Goal: Navigation & Orientation: Find specific page/section

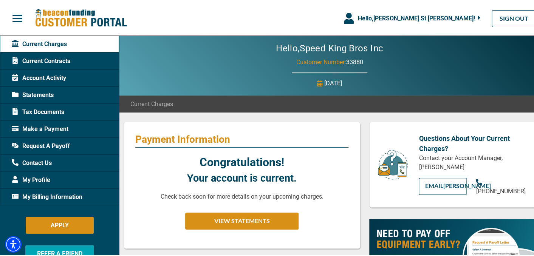
click at [40, 109] on span "Tax Documents" at bounding box center [38, 110] width 53 height 9
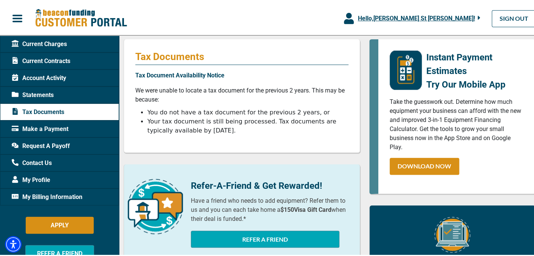
scroll to position [78, 0]
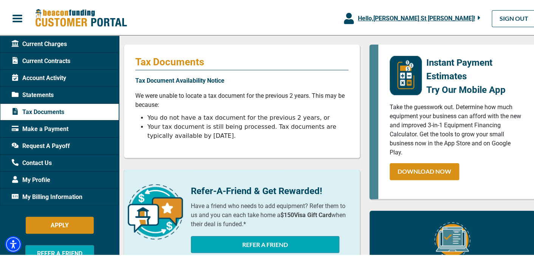
click at [49, 43] on span "Current Charges" at bounding box center [39, 42] width 55 height 9
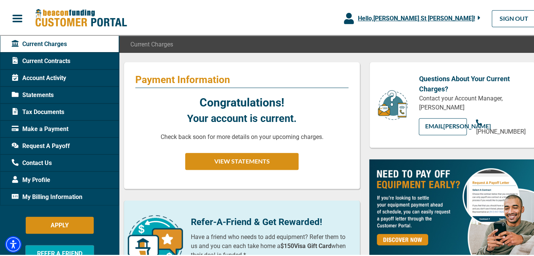
scroll to position [30, 0]
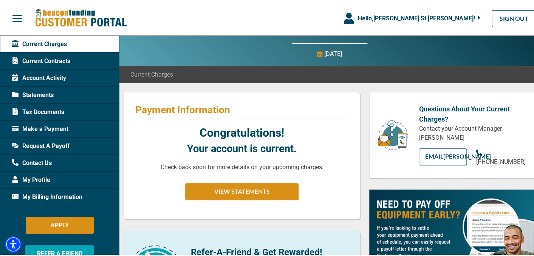
click at [56, 60] on span "Current Contracts" at bounding box center [41, 59] width 59 height 9
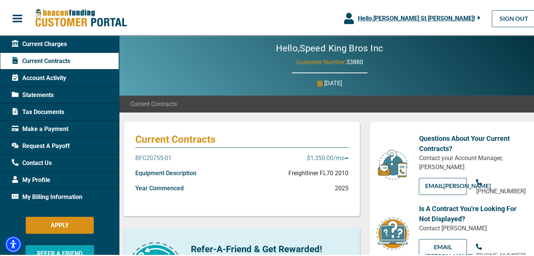
click at [345, 159] on icon at bounding box center [347, 157] width 4 height 6
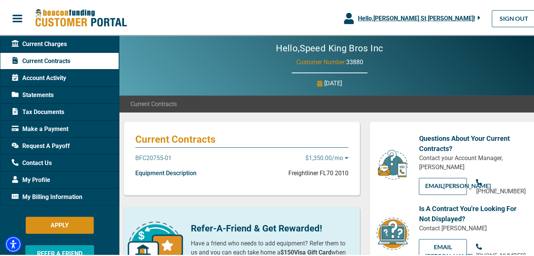
click at [345, 159] on icon at bounding box center [347, 157] width 4 height 6
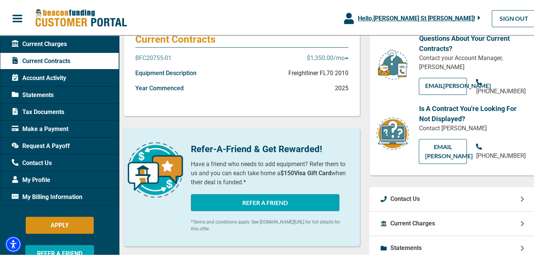
scroll to position [182, 0]
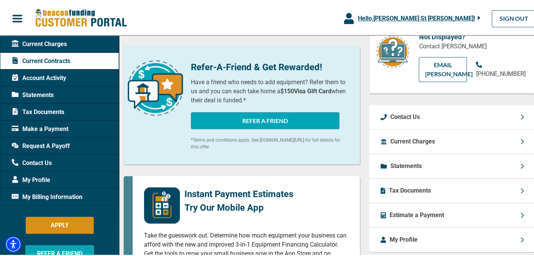
click at [468, 141] on div "Current Charges" at bounding box center [453, 140] width 166 height 25
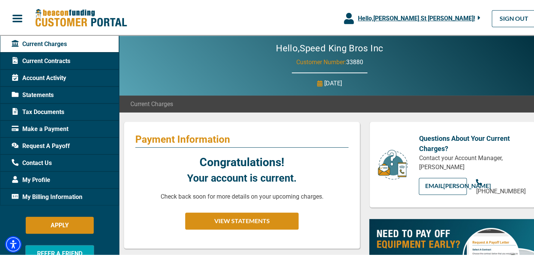
scroll to position [148, 0]
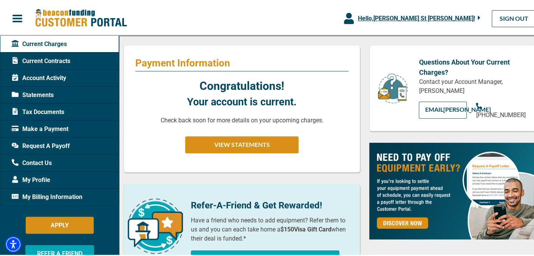
click at [55, 77] on span "Account Activity" at bounding box center [39, 76] width 54 height 9
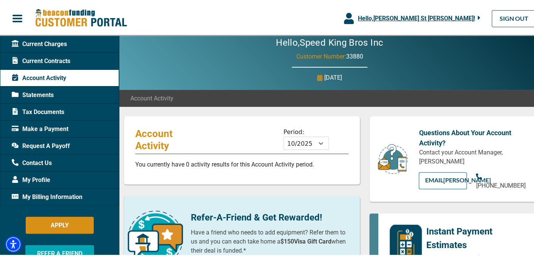
scroll to position [16, 0]
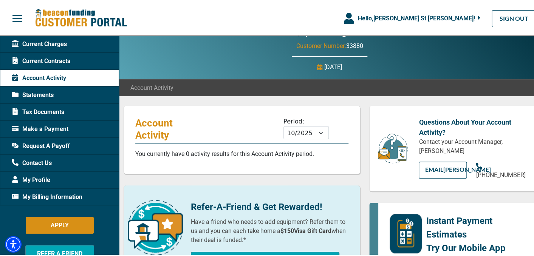
click at [33, 48] on div "Current Charges" at bounding box center [59, 42] width 119 height 17
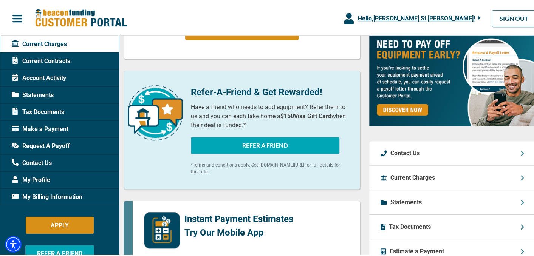
scroll to position [319, 0]
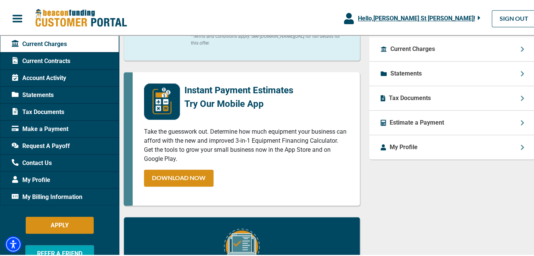
click at [434, 101] on div "Tax Documents" at bounding box center [453, 97] width 166 height 25
